Goal: Information Seeking & Learning: Check status

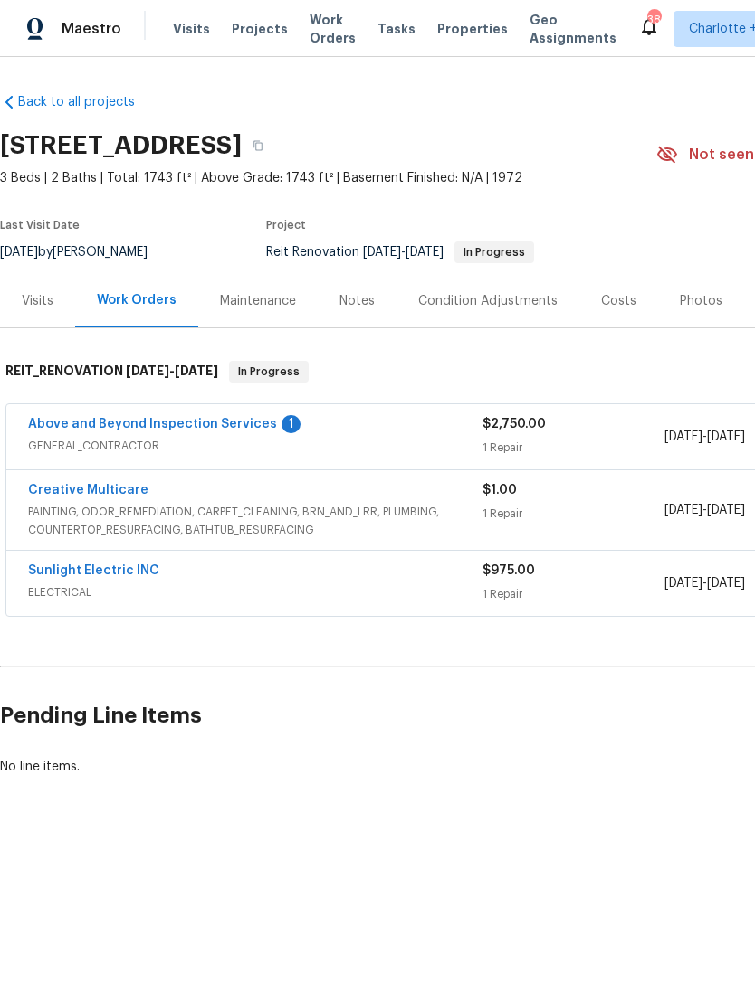
click at [196, 426] on link "Above and Beyond Inspection Services" at bounding box center [152, 424] width 249 height 13
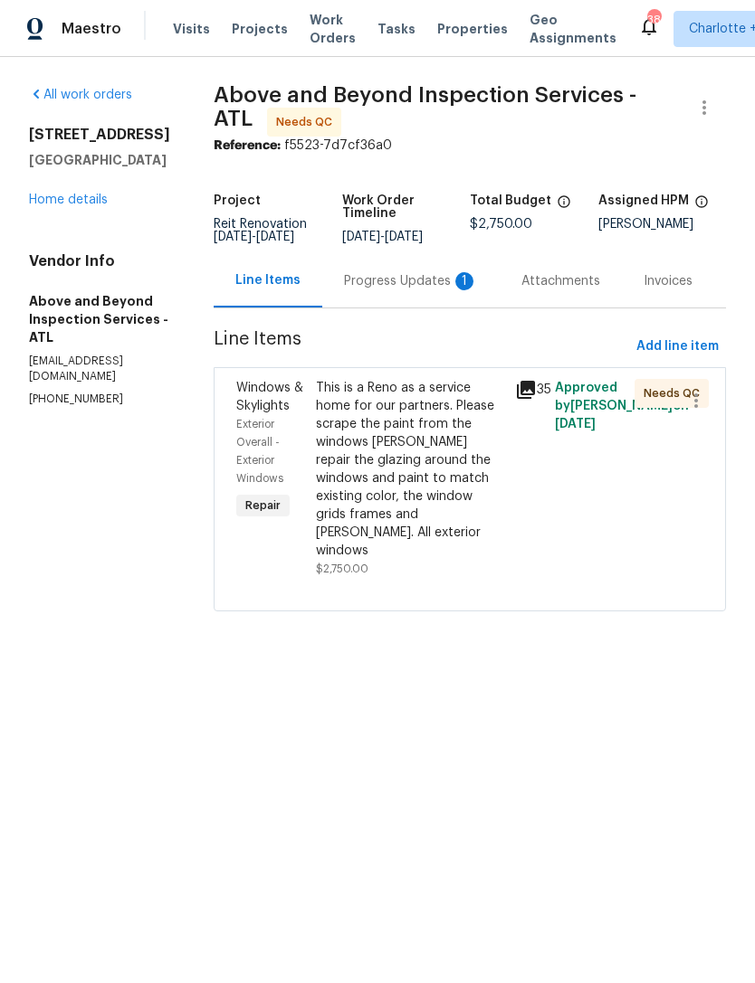
click at [425, 290] on div "Progress Updates 1" at bounding box center [411, 281] width 134 height 18
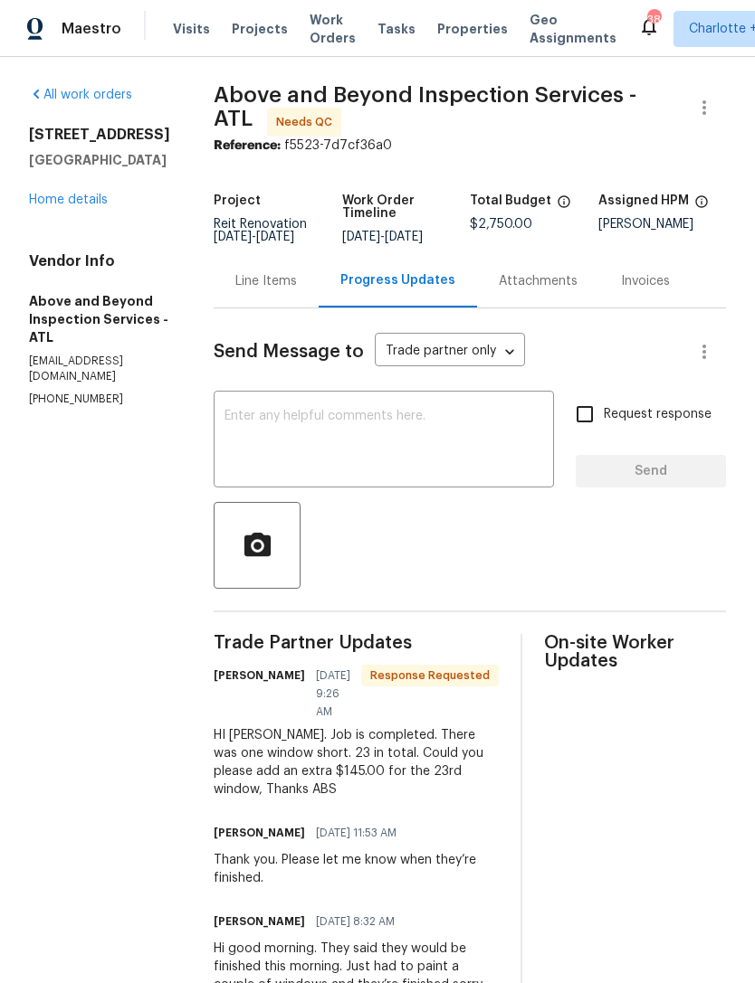
click at [81, 201] on link "Home details" at bounding box center [68, 200] width 79 height 13
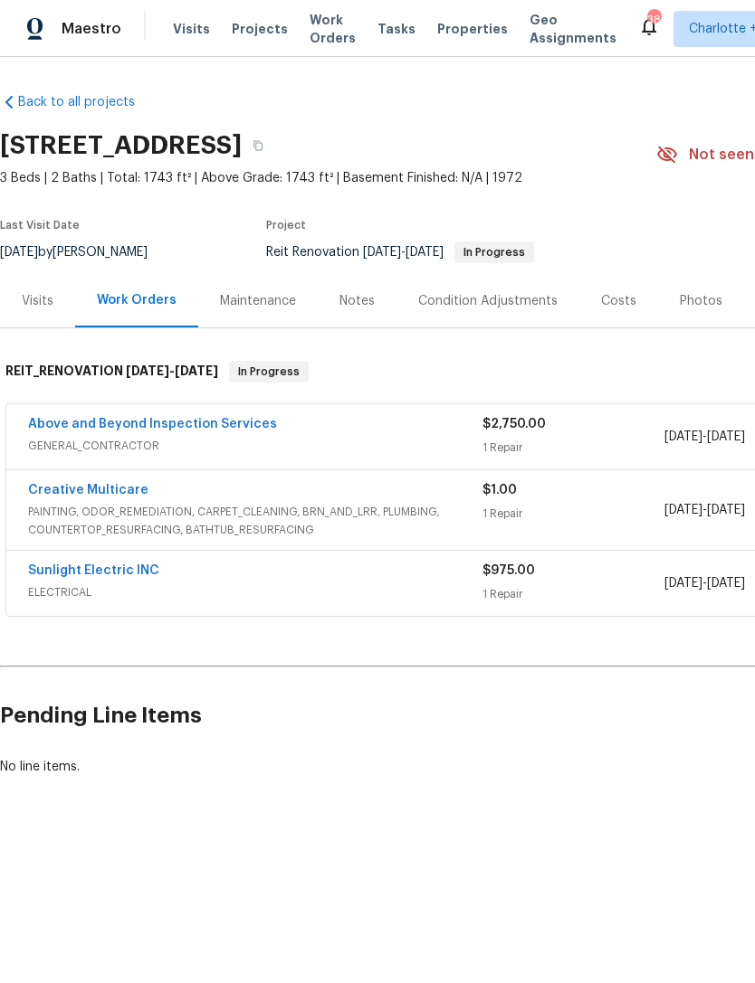
click at [175, 422] on link "Above and Beyond Inspection Services" at bounding box center [152, 424] width 249 height 13
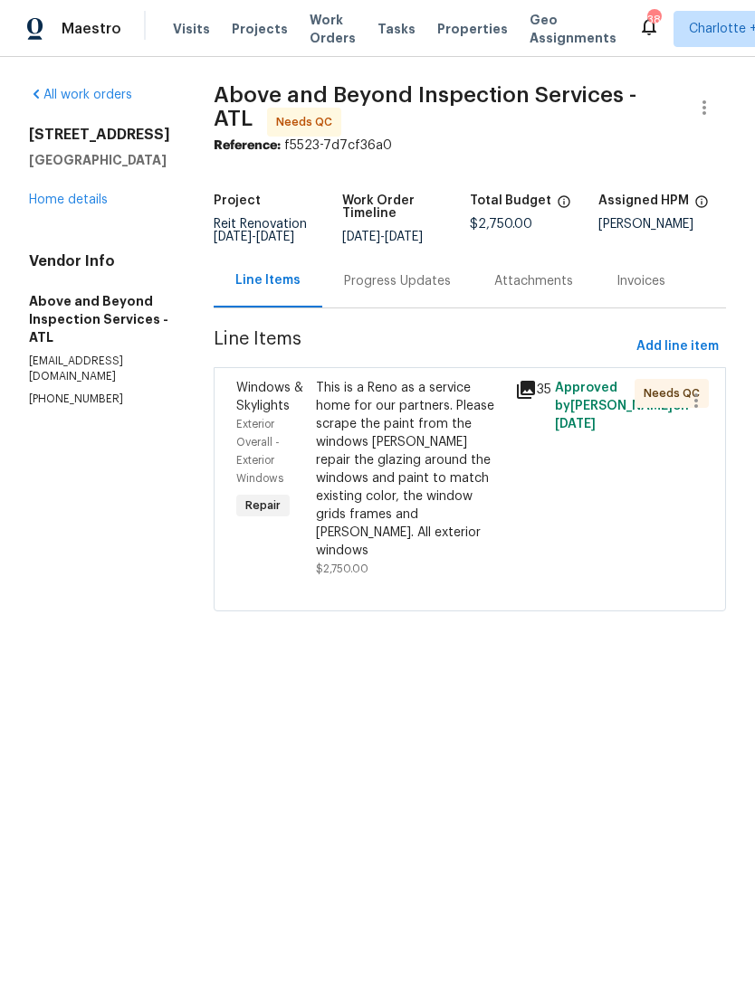
click at [453, 506] on div "This is a Reno as a service home for our partners. Please scrape the paint from…" at bounding box center [410, 469] width 188 height 181
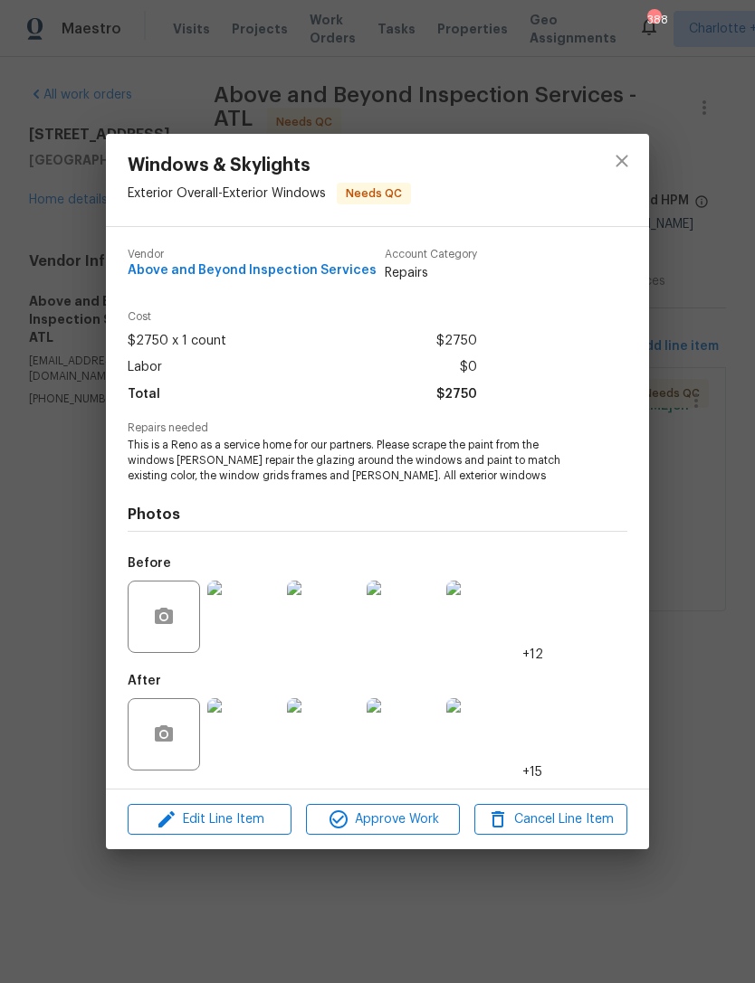
click at [703, 514] on div "Windows & Skylights Exterior Overall - Exterior Windows Needs QC Vendor Above a…" at bounding box center [377, 491] width 755 height 983
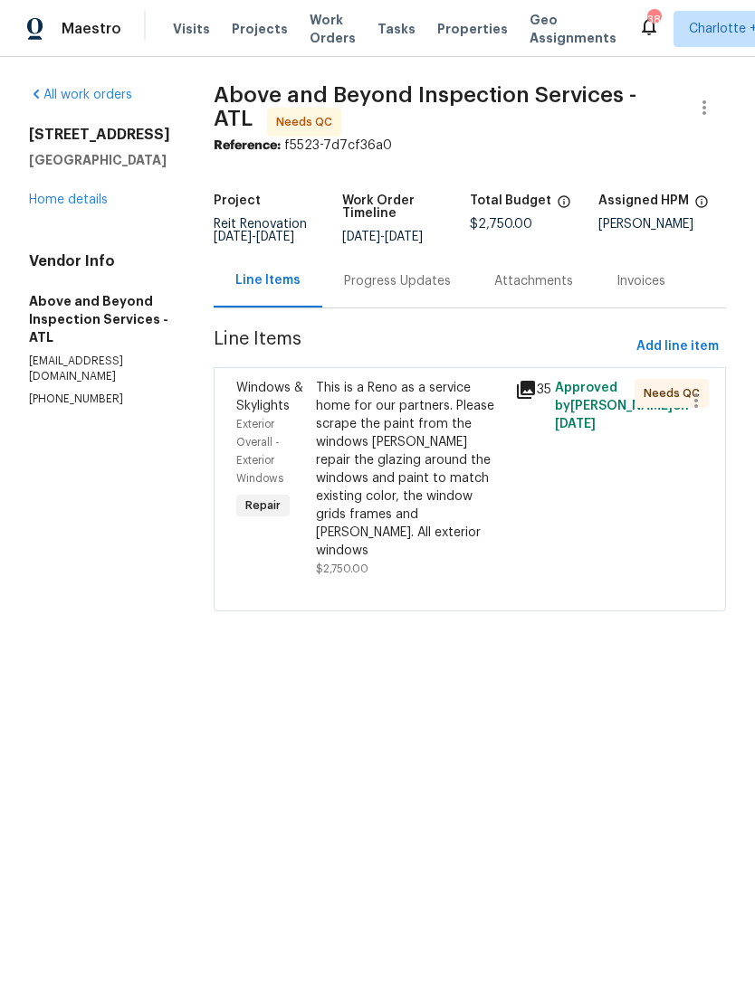
click at [427, 286] on div "Progress Updates" at bounding box center [397, 281] width 107 height 18
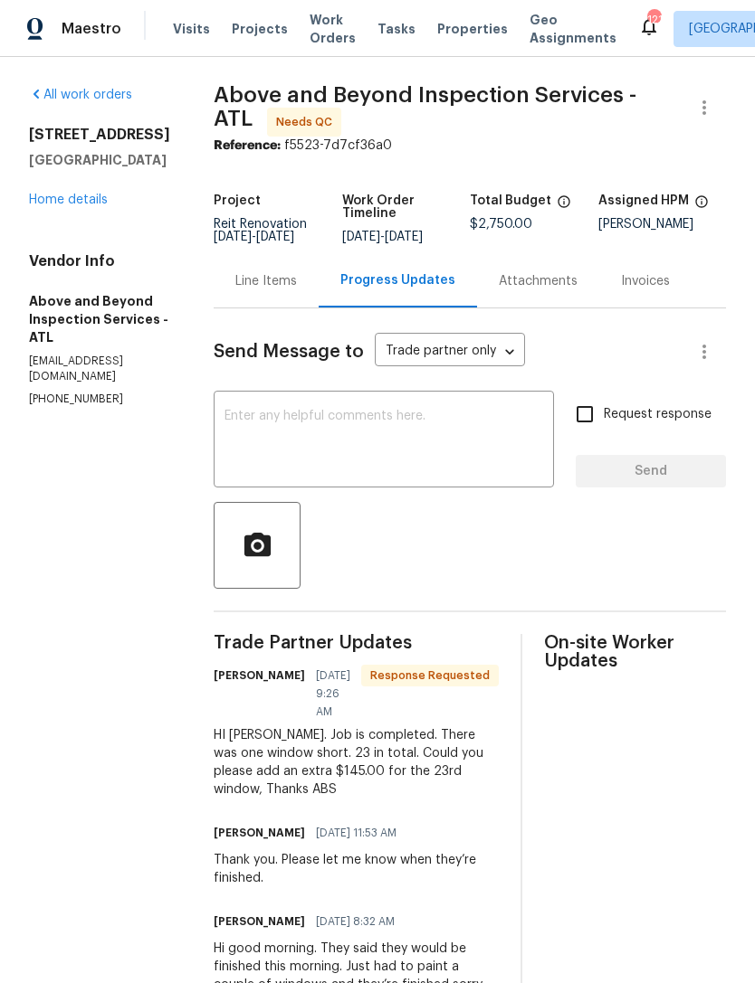
click at [170, 572] on section "All work orders 3619 Colonial Trl Douglasville, GA 30135 Home details Vendor In…" at bounding box center [99, 888] width 141 height 1605
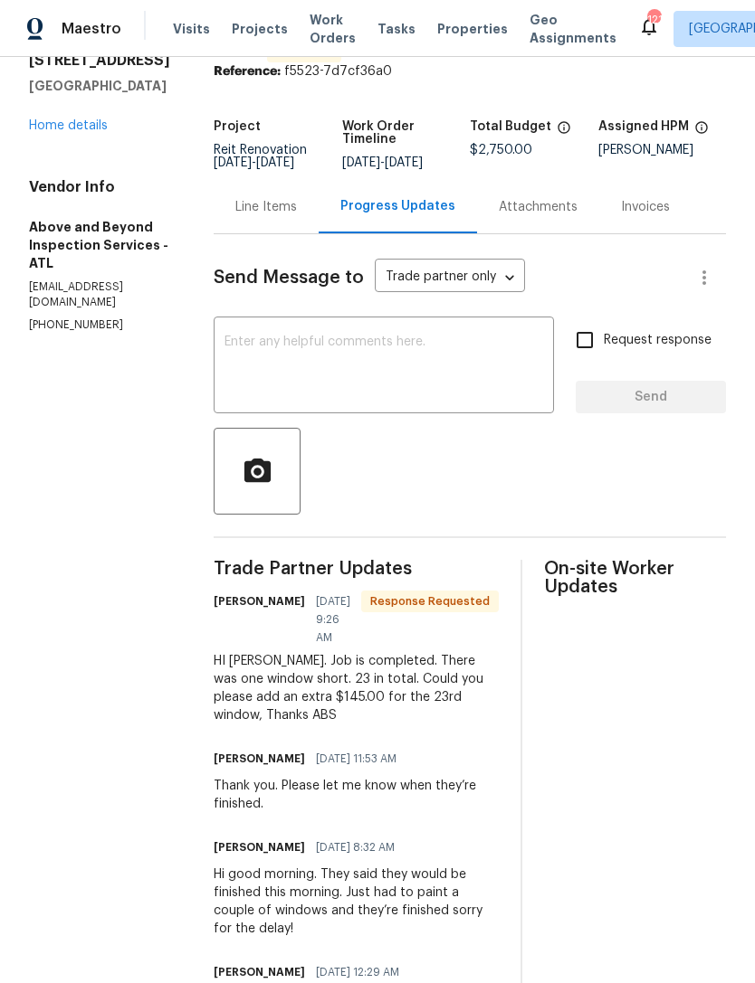
scroll to position [84, 0]
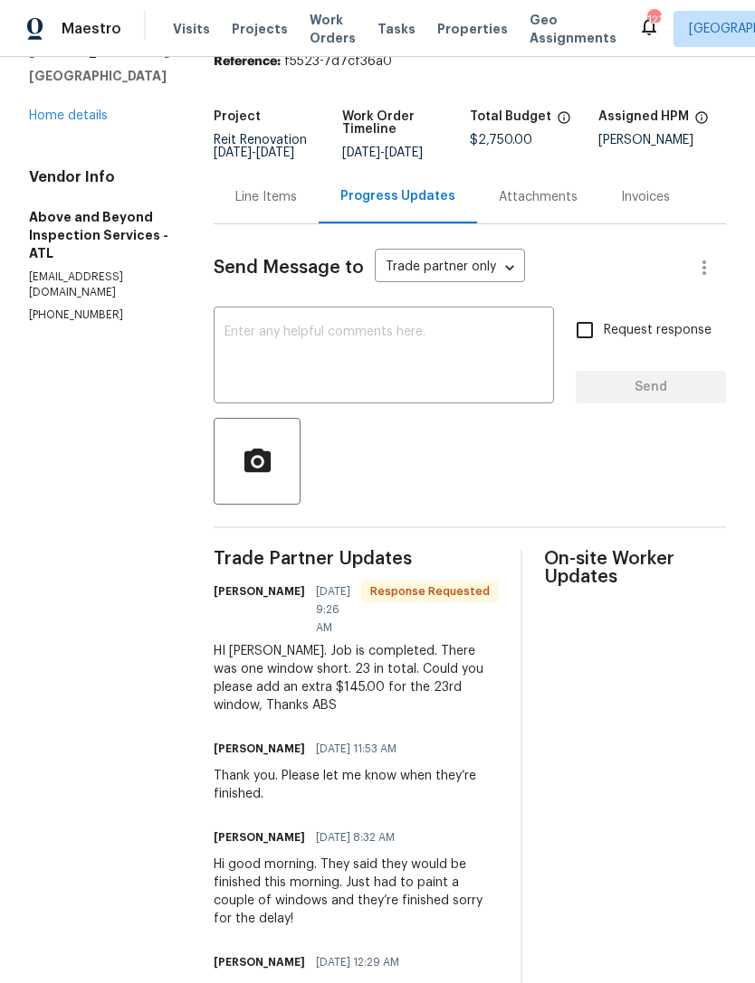
click at [170, 574] on section "All work orders 3619 Colonial Trl Douglasville, GA 30135 Home details Vendor In…" at bounding box center [99, 804] width 141 height 1605
click at [83, 112] on link "Home details" at bounding box center [68, 115] width 79 height 13
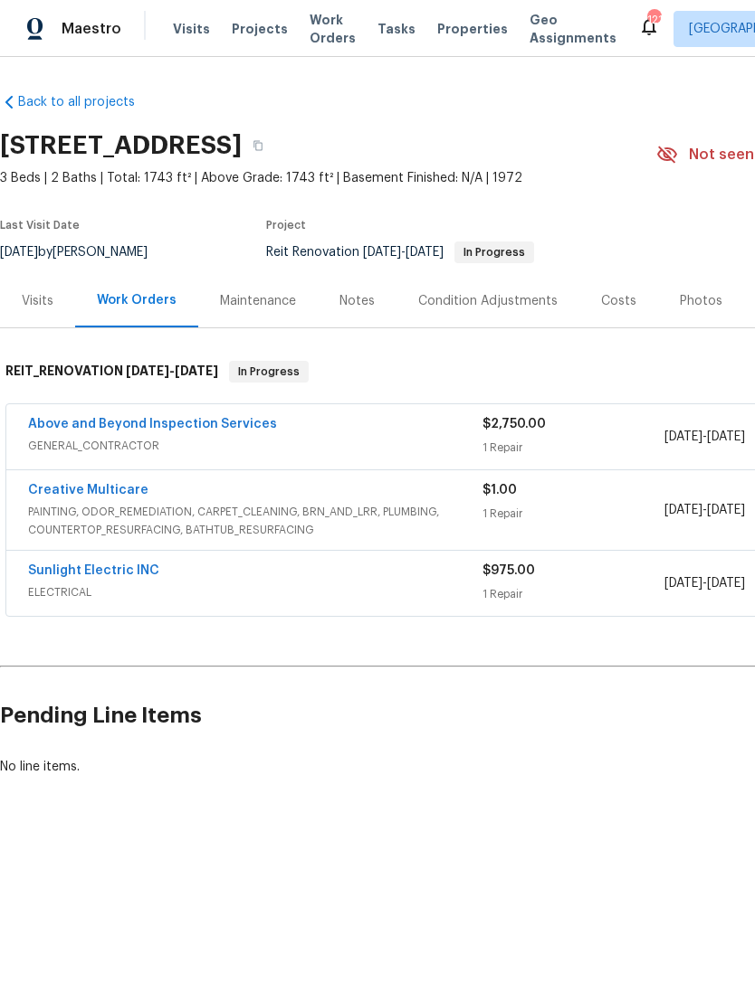
click at [194, 418] on link "Above and Beyond Inspection Services" at bounding box center [152, 424] width 249 height 13
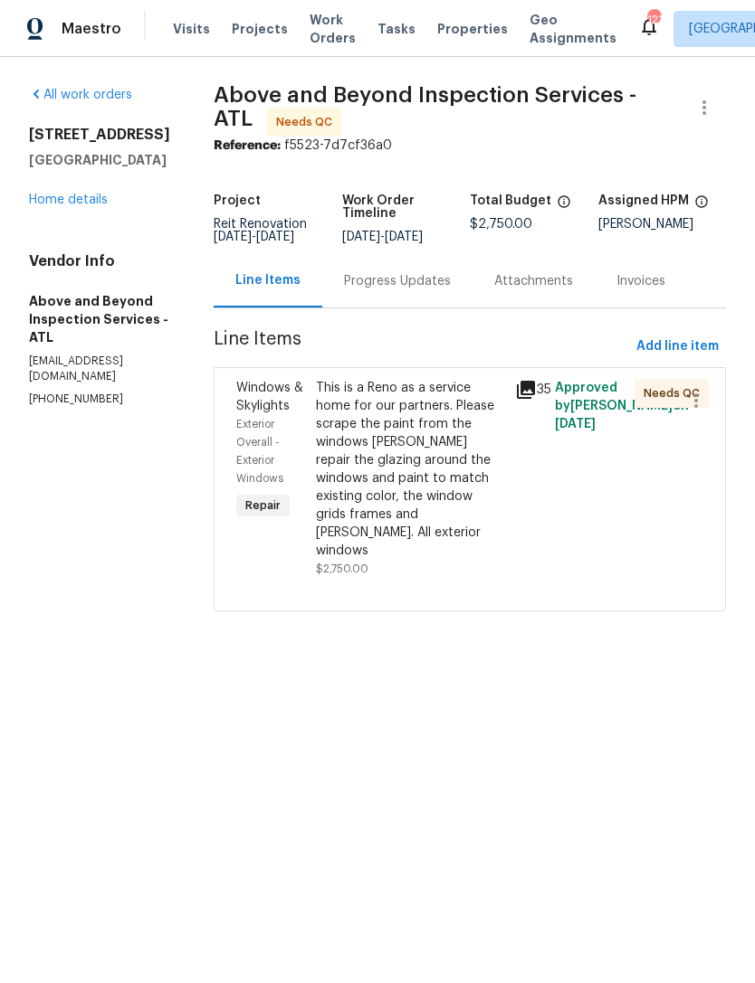
click at [451, 531] on div "This is a Reno as a service home for our partners. Please scrape the paint from…" at bounding box center [410, 469] width 188 height 181
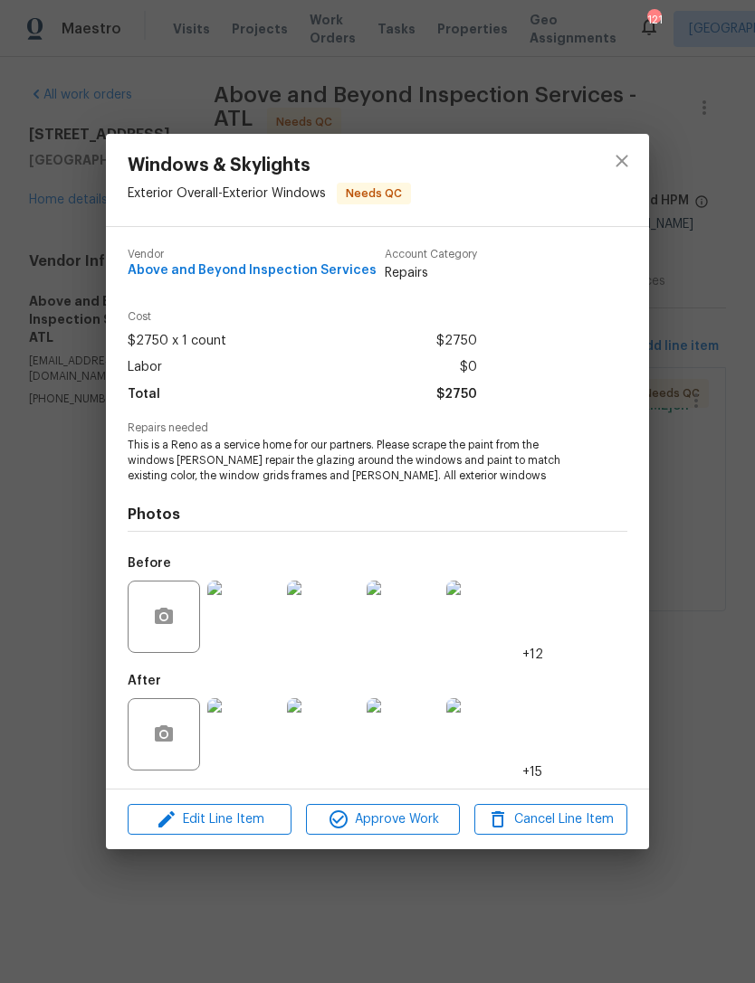
click at [252, 741] on img at bounding box center [243, 734] width 72 height 72
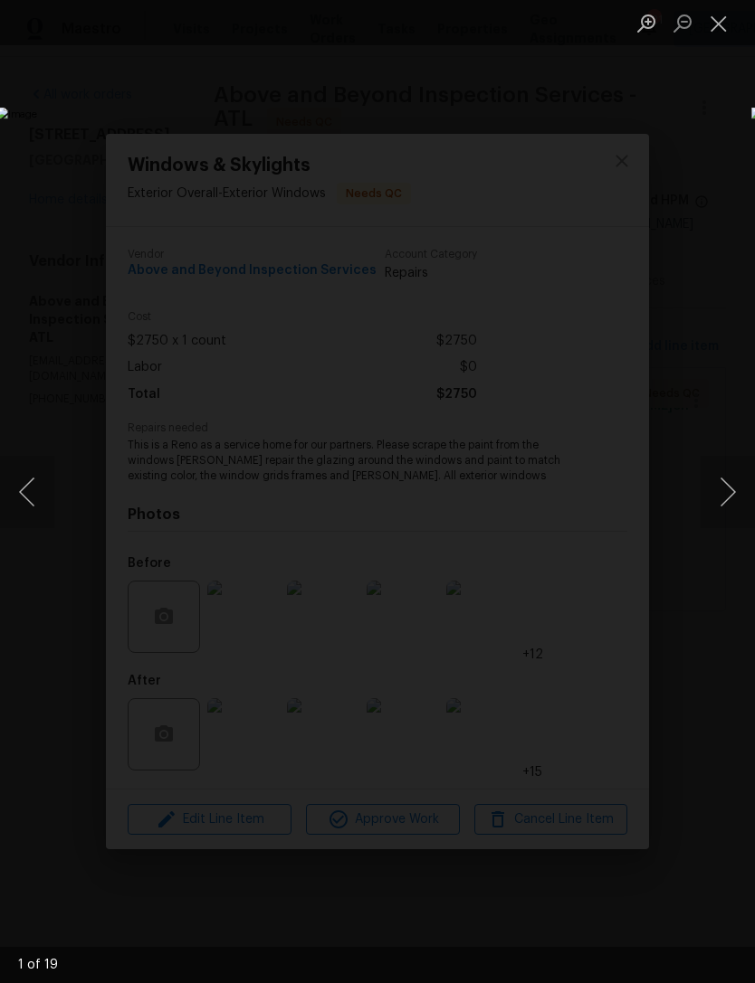
click at [721, 483] on button "Next image" at bounding box center [727, 492] width 54 height 72
click at [724, 486] on button "Next image" at bounding box center [727, 492] width 54 height 72
click at [717, 489] on button "Next image" at bounding box center [727, 492] width 54 height 72
click at [715, 494] on button "Next image" at bounding box center [727, 492] width 54 height 72
click at [724, 493] on button "Next image" at bounding box center [727, 492] width 54 height 72
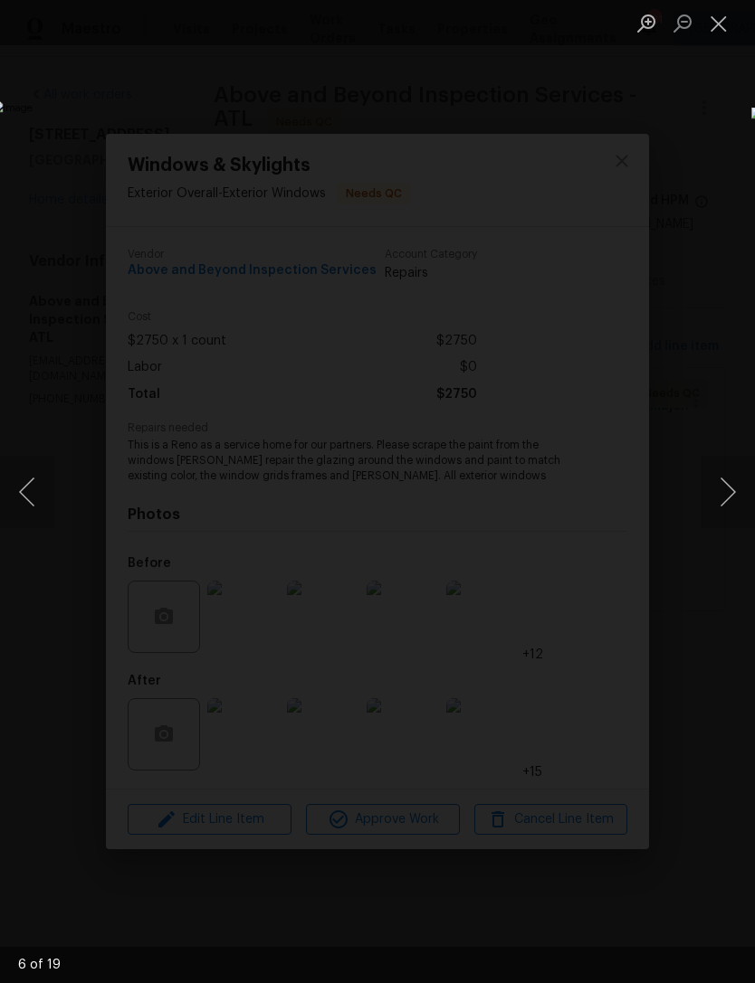
click at [721, 498] on button "Next image" at bounding box center [727, 492] width 54 height 72
click at [726, 516] on button "Next image" at bounding box center [727, 492] width 54 height 72
click at [728, 512] on button "Next image" at bounding box center [727, 492] width 54 height 72
click at [712, 505] on button "Next image" at bounding box center [727, 492] width 54 height 72
click at [722, 500] on button "Next image" at bounding box center [727, 492] width 54 height 72
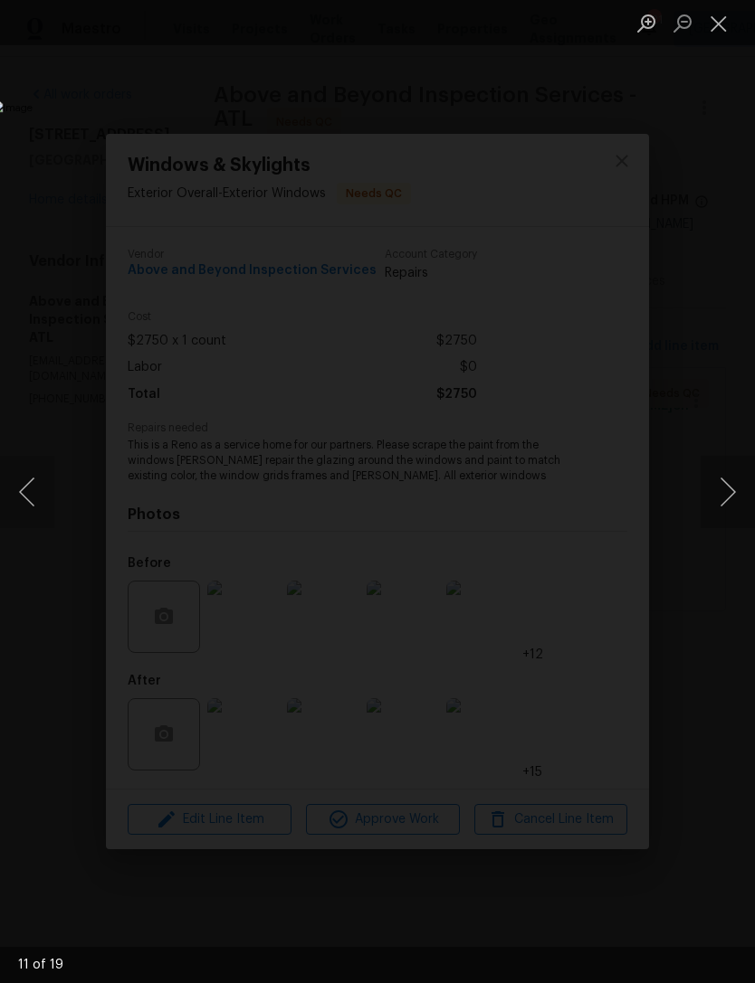
click at [726, 491] on button "Next image" at bounding box center [727, 492] width 54 height 72
click at [730, 14] on button "Close lightbox" at bounding box center [718, 23] width 36 height 32
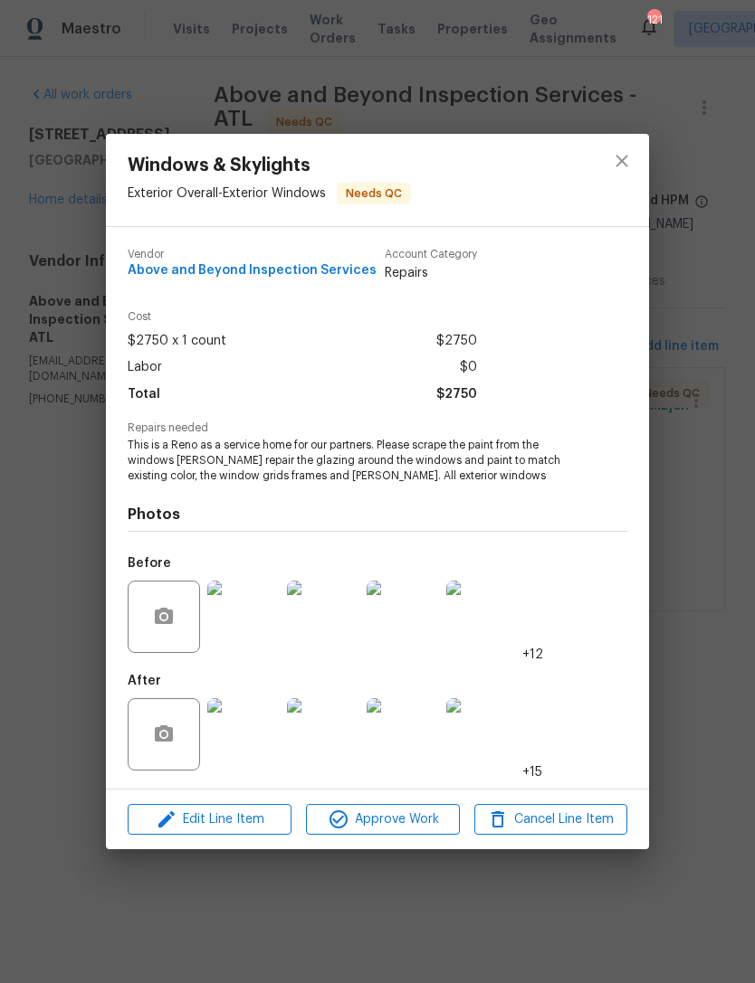
click at [497, 733] on img at bounding box center [482, 734] width 72 height 72
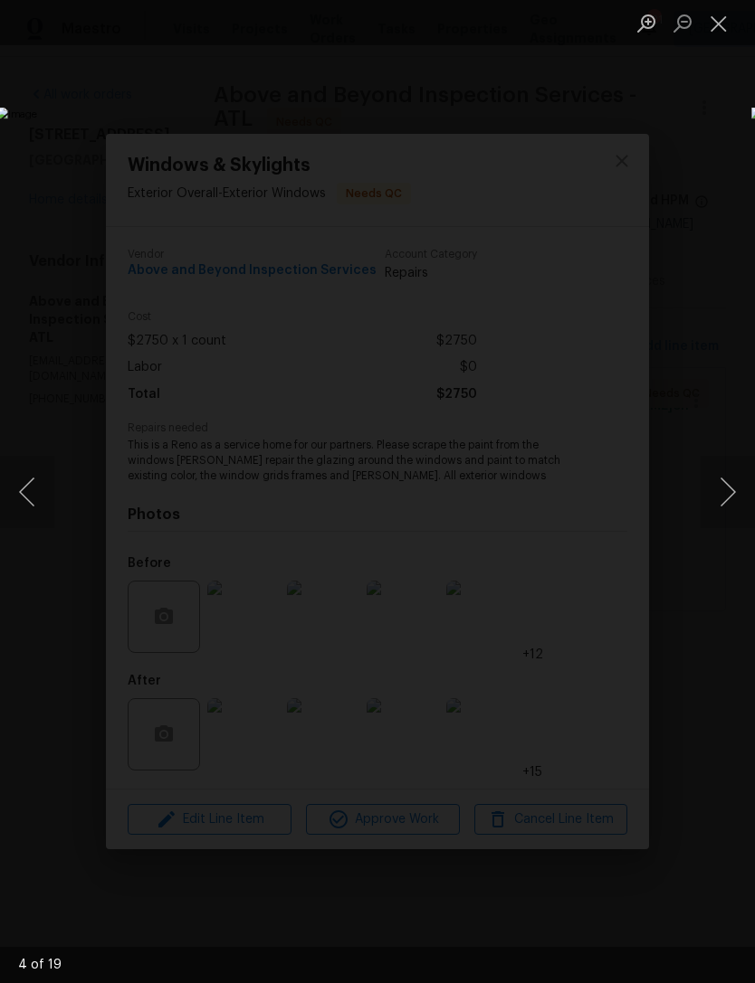
click at [723, 487] on button "Next image" at bounding box center [727, 492] width 54 height 72
click at [717, 486] on button "Next image" at bounding box center [727, 492] width 54 height 72
click at [728, 494] on button "Next image" at bounding box center [727, 492] width 54 height 72
click at [717, 498] on button "Next image" at bounding box center [727, 492] width 54 height 72
click at [720, 509] on button "Next image" at bounding box center [727, 492] width 54 height 72
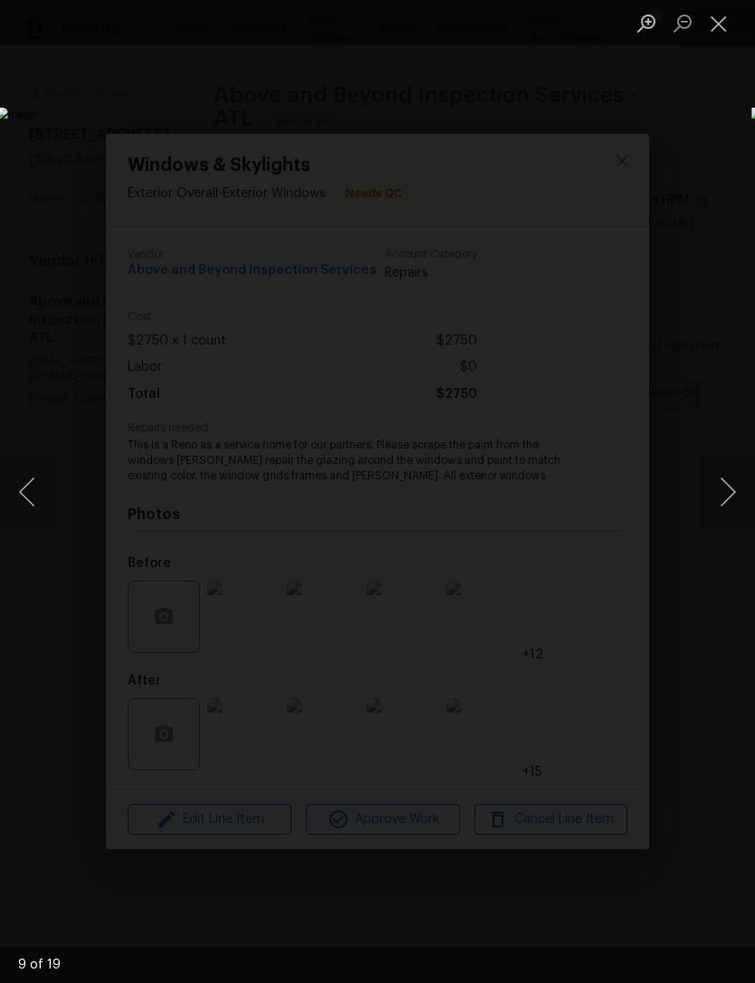
click at [719, 508] on button "Next image" at bounding box center [727, 492] width 54 height 72
click at [719, 505] on button "Next image" at bounding box center [727, 492] width 54 height 72
click at [728, 475] on button "Next image" at bounding box center [727, 492] width 54 height 72
click at [721, 491] on button "Next image" at bounding box center [727, 492] width 54 height 72
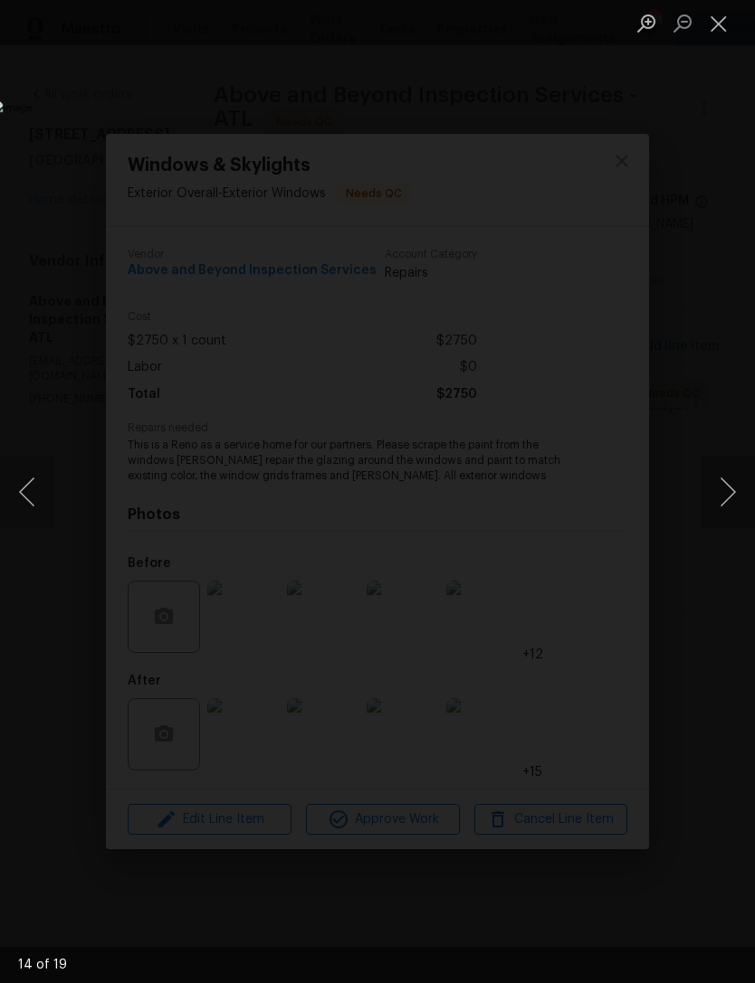
click at [717, 498] on button "Next image" at bounding box center [727, 492] width 54 height 72
click at [719, 503] on button "Next image" at bounding box center [727, 492] width 54 height 72
click at [711, 33] on button "Close lightbox" at bounding box center [718, 23] width 36 height 32
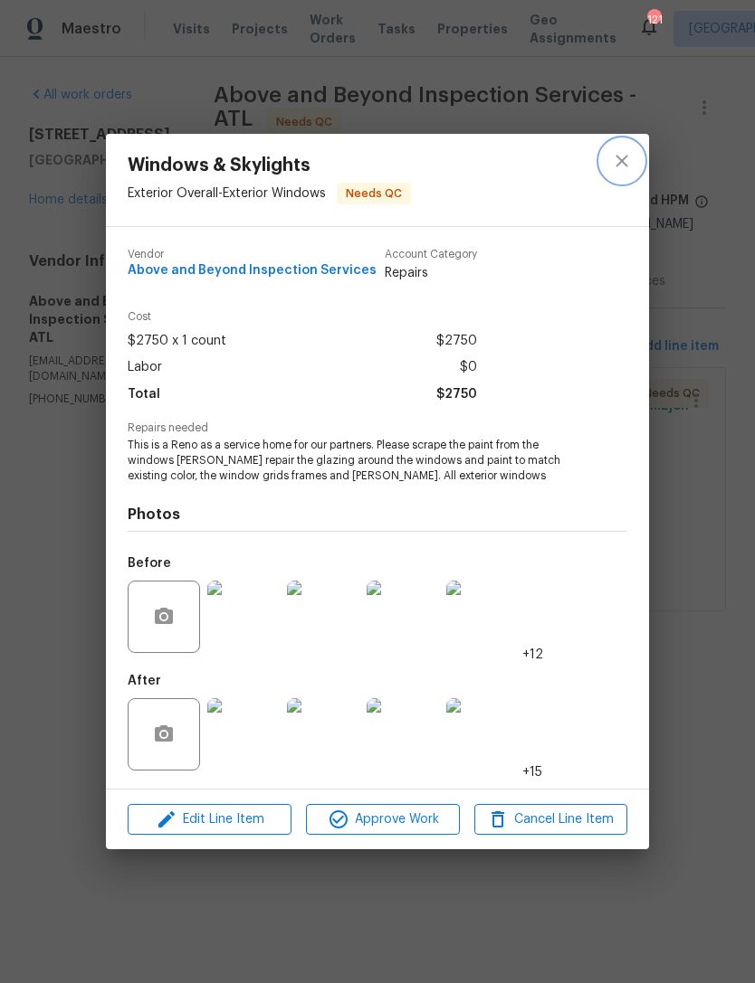
click at [623, 169] on icon "close" at bounding box center [622, 161] width 22 height 22
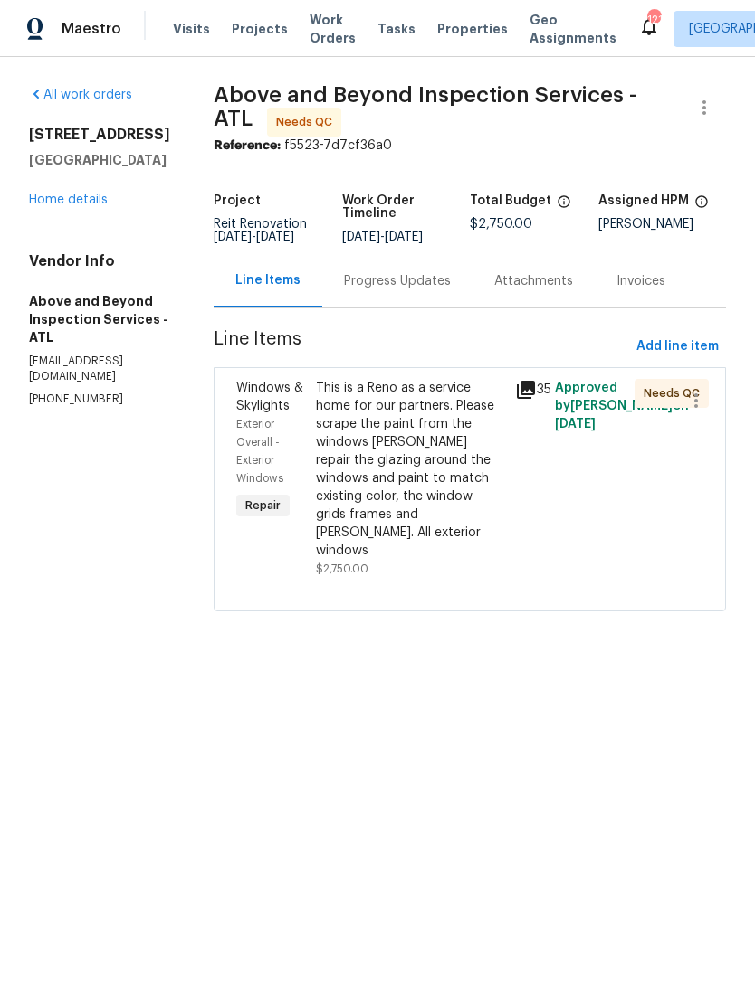
click at [90, 205] on link "Home details" at bounding box center [68, 200] width 79 height 13
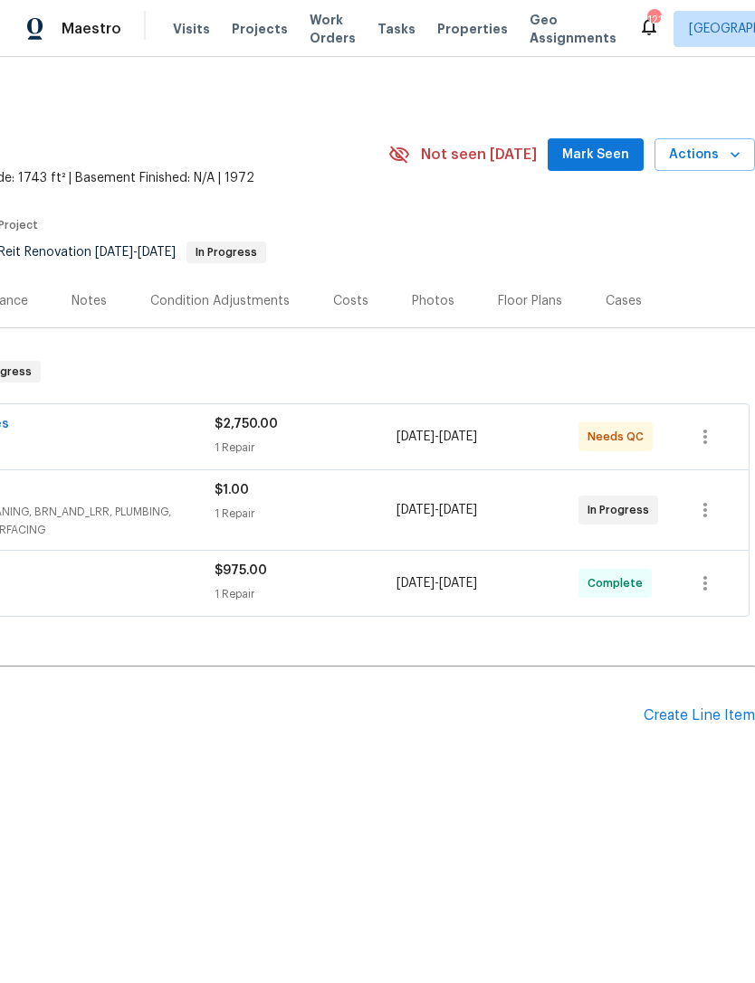
scroll to position [0, 268]
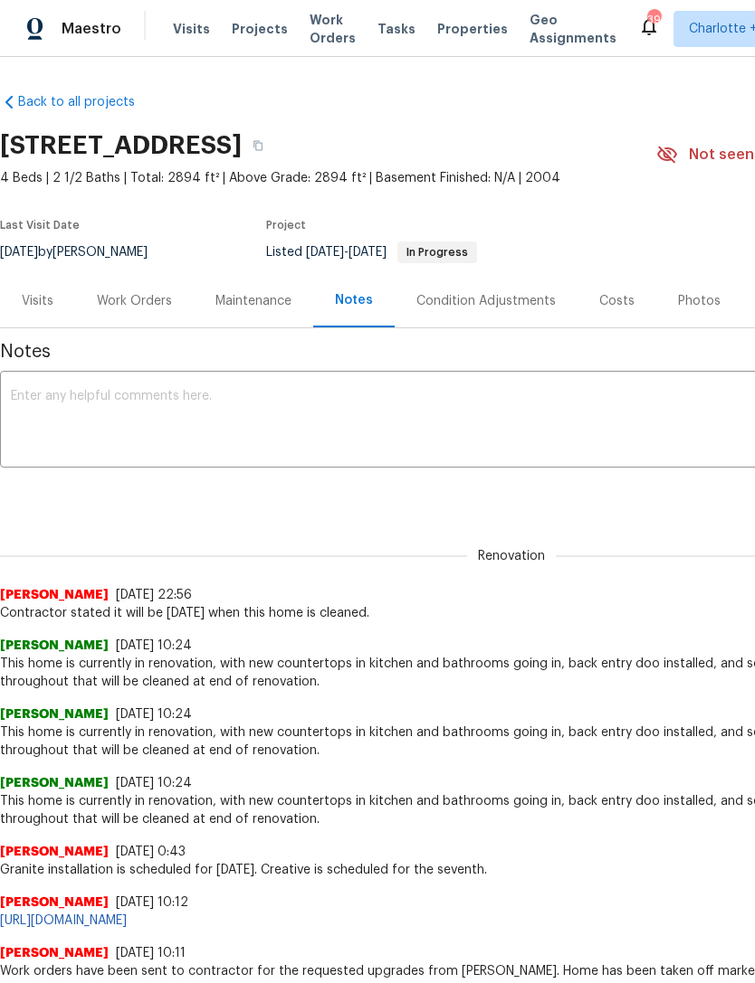
click at [136, 310] on div "Work Orders" at bounding box center [134, 300] width 119 height 53
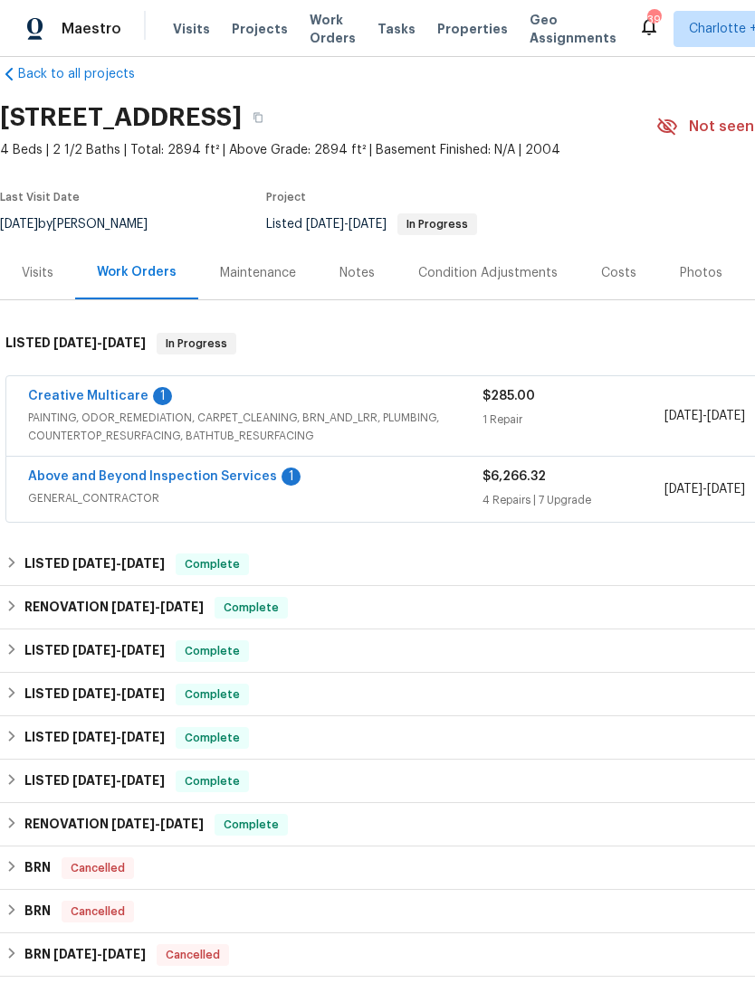
scroll to position [28, 0]
click at [186, 480] on link "Above and Beyond Inspection Services" at bounding box center [152, 476] width 249 height 13
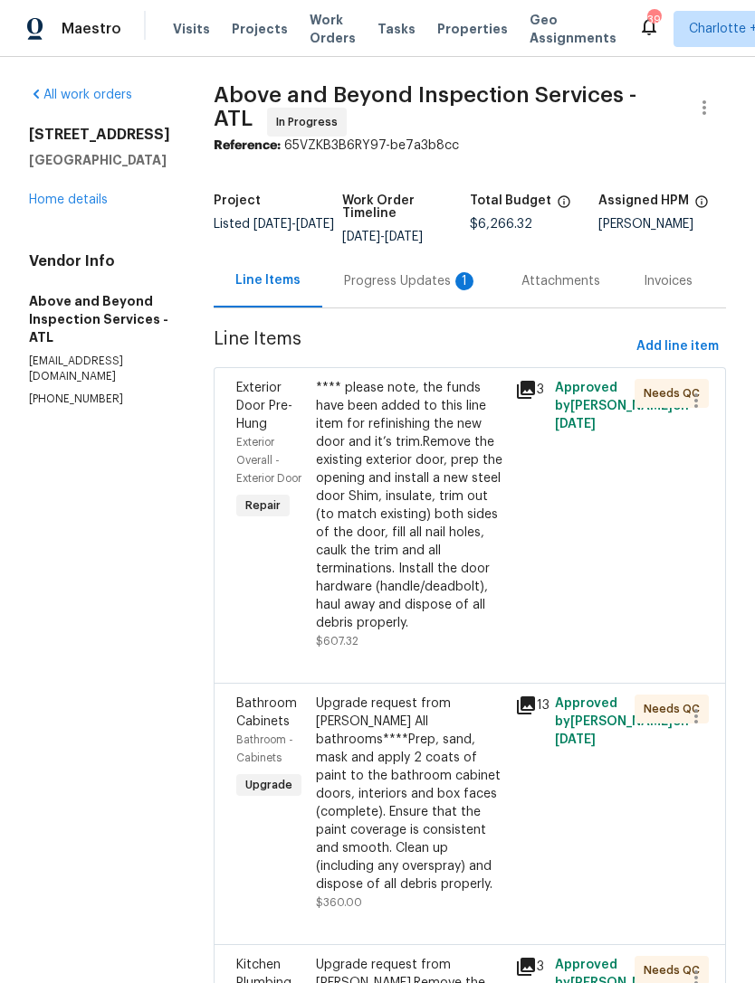
click at [429, 282] on div "Progress Updates 1" at bounding box center [411, 281] width 134 height 18
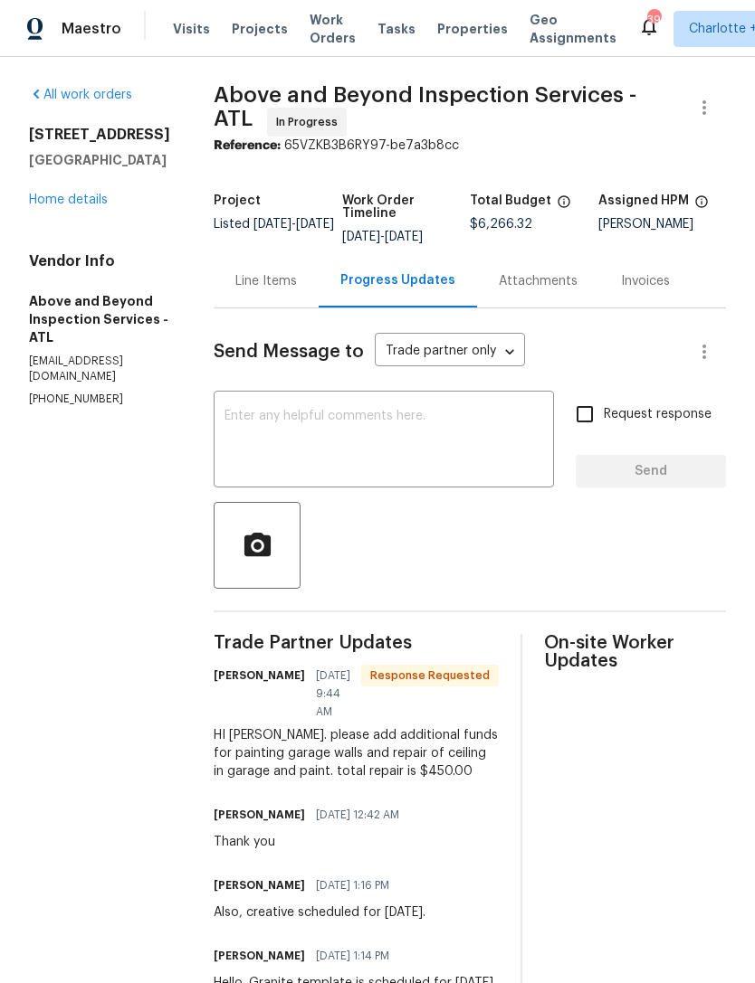
click at [72, 198] on link "Home details" at bounding box center [68, 200] width 79 height 13
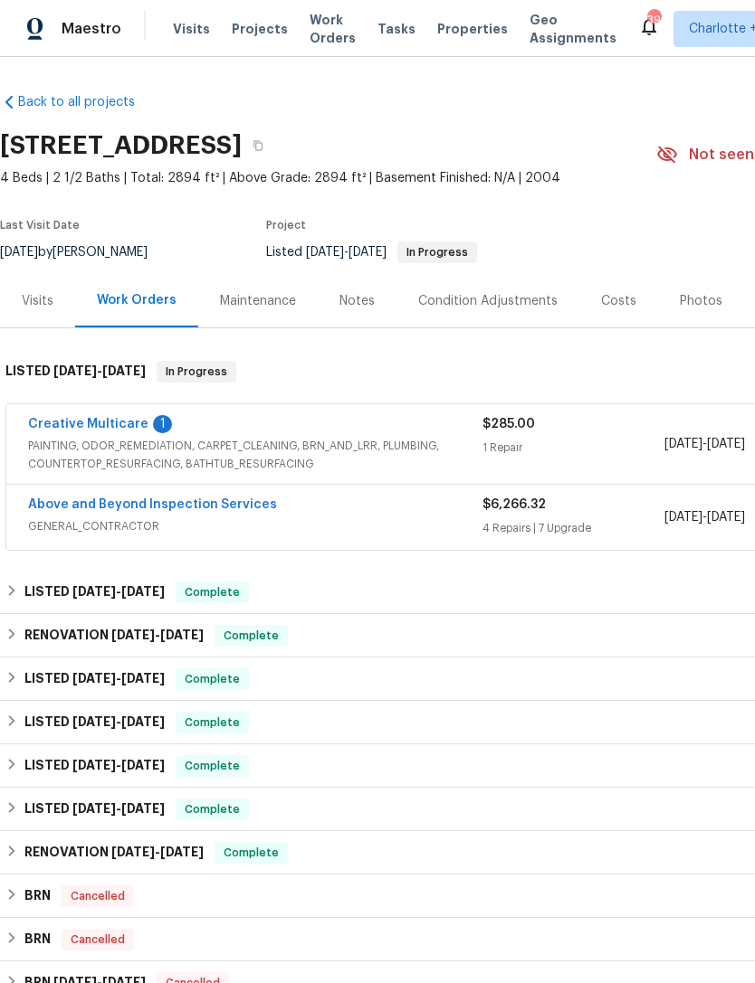
click at [194, 509] on link "Above and Beyond Inspection Services" at bounding box center [152, 504] width 249 height 13
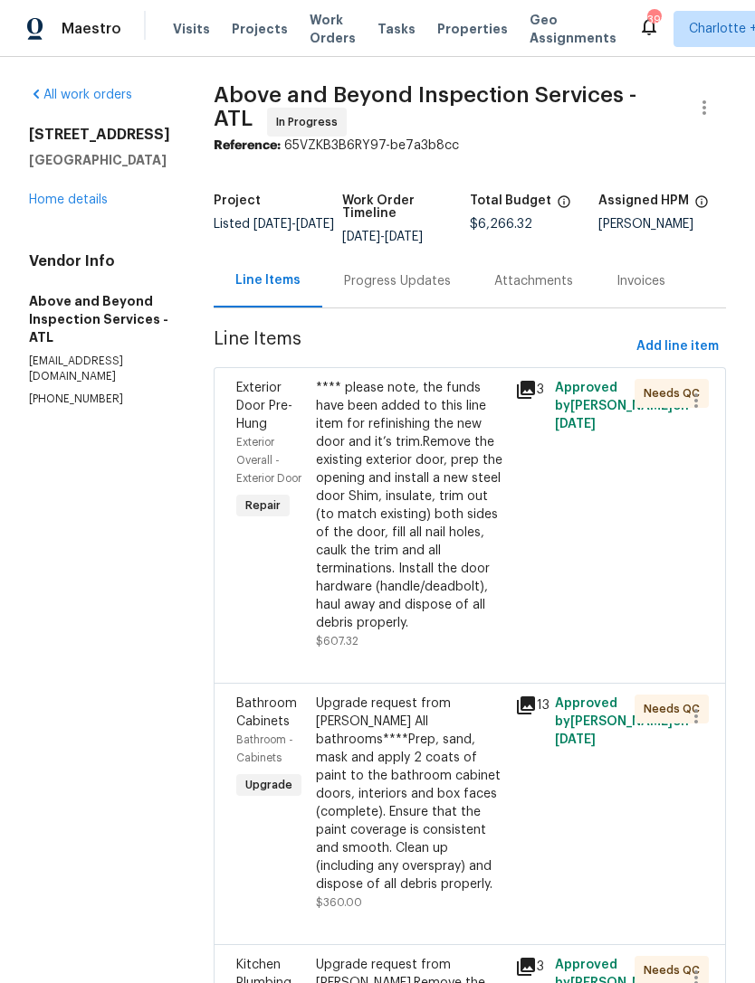
click at [73, 186] on div "[STREET_ADDRESS][PERSON_NAME] Home details" at bounding box center [99, 167] width 141 height 83
click at [81, 204] on link "Home details" at bounding box center [68, 200] width 79 height 13
